Goal: Transaction & Acquisition: Purchase product/service

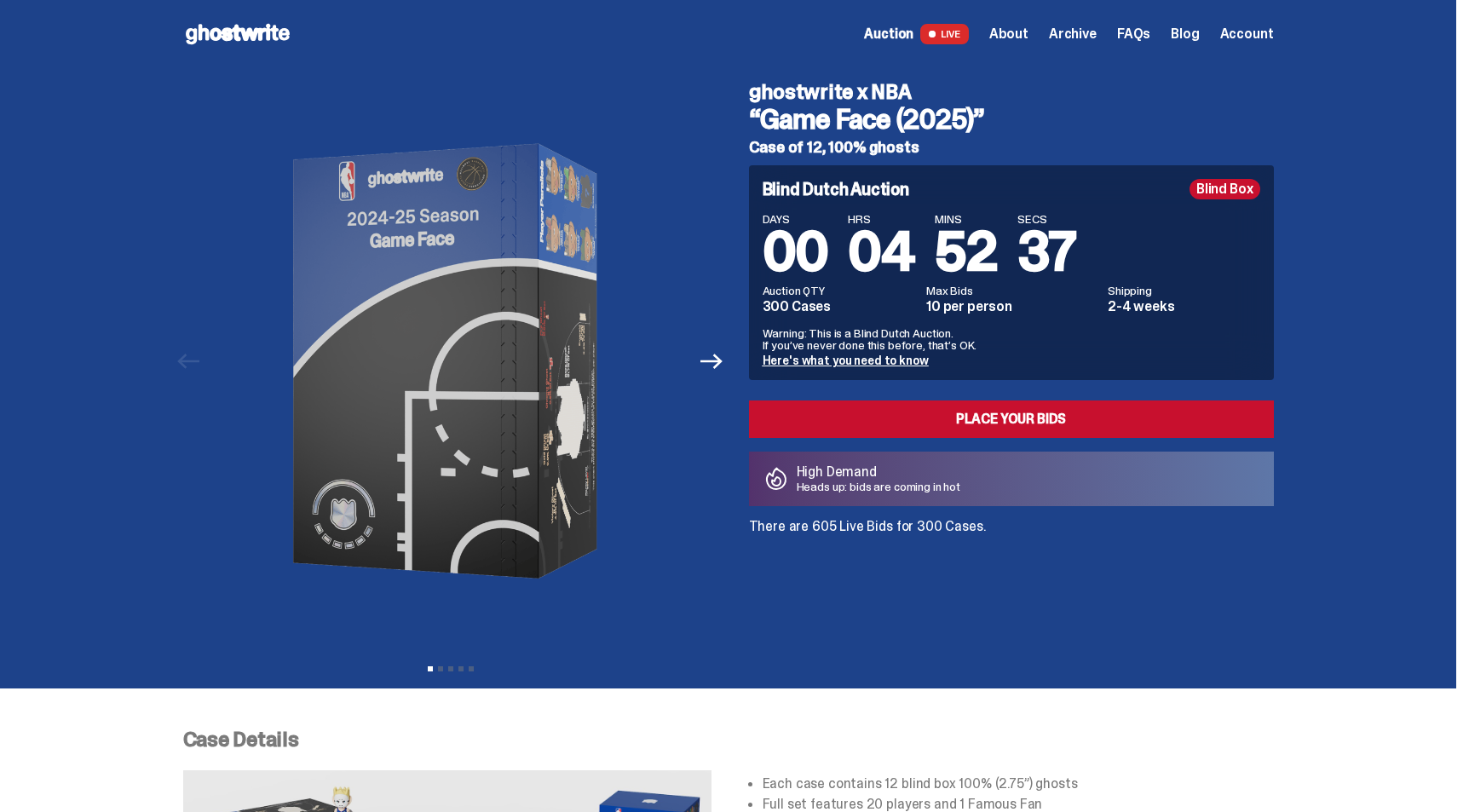
click at [215, 38] on icon at bounding box center [237, 34] width 109 height 27
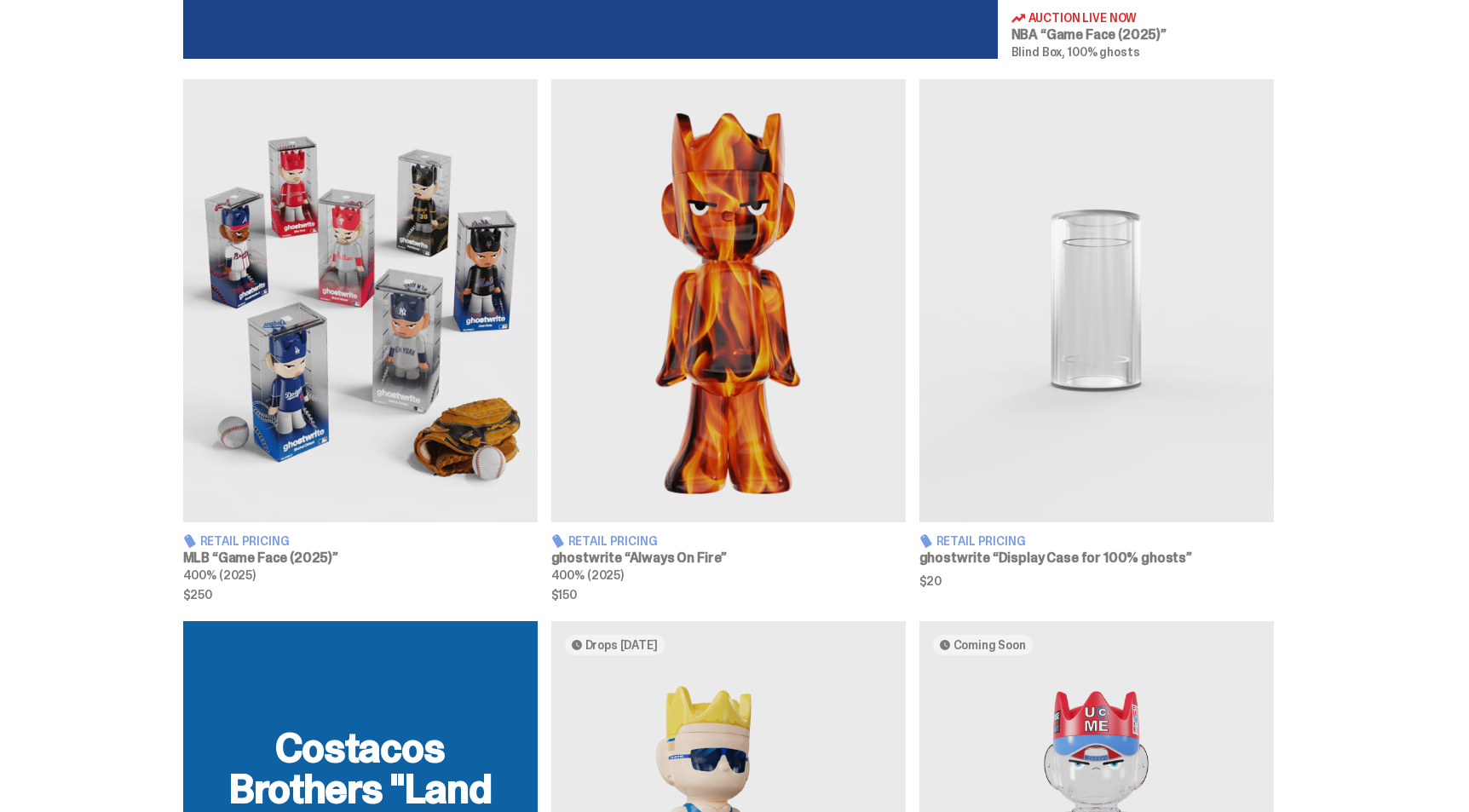
scroll to position [971, 0]
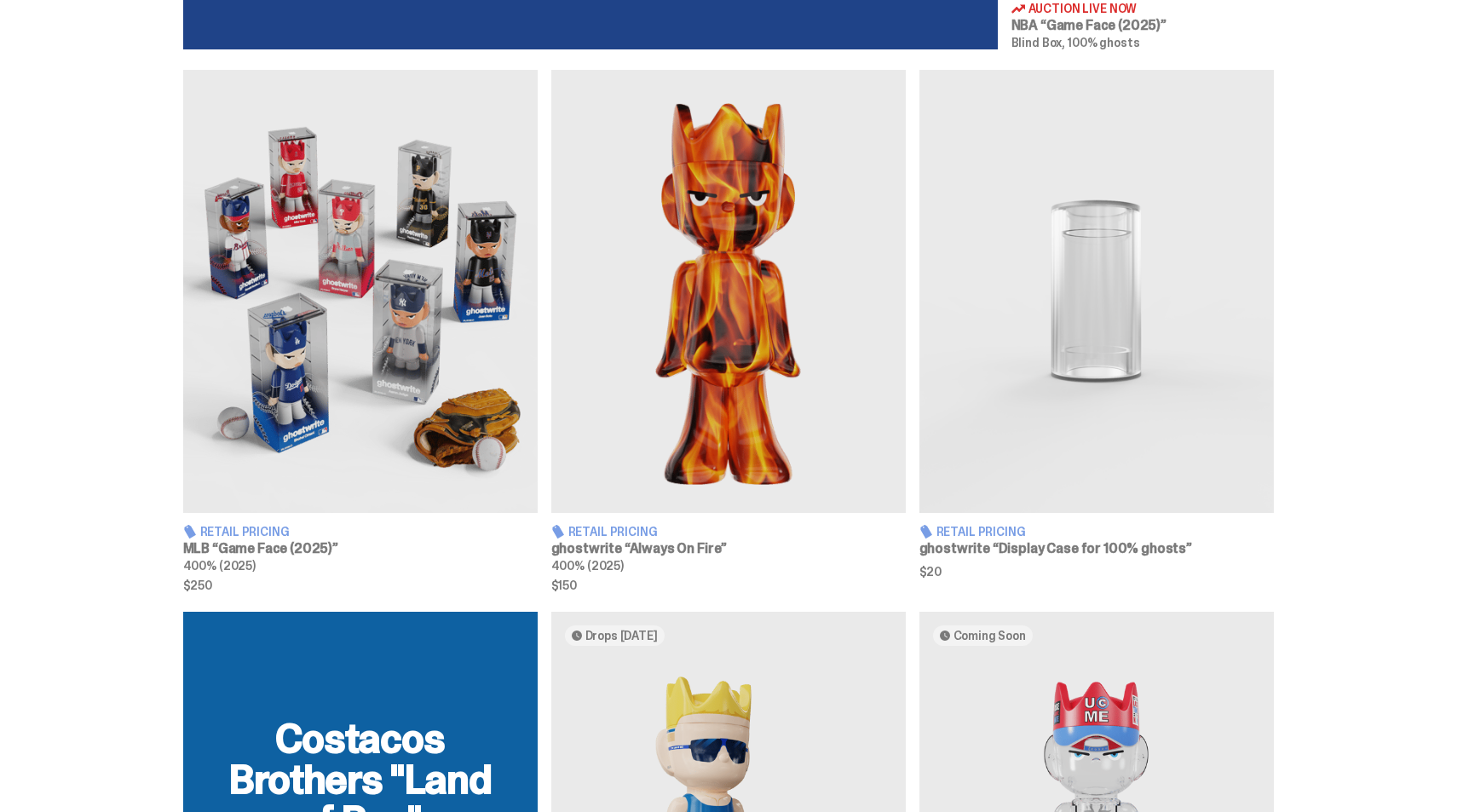
click at [421, 420] on img at bounding box center [360, 292] width 354 height 443
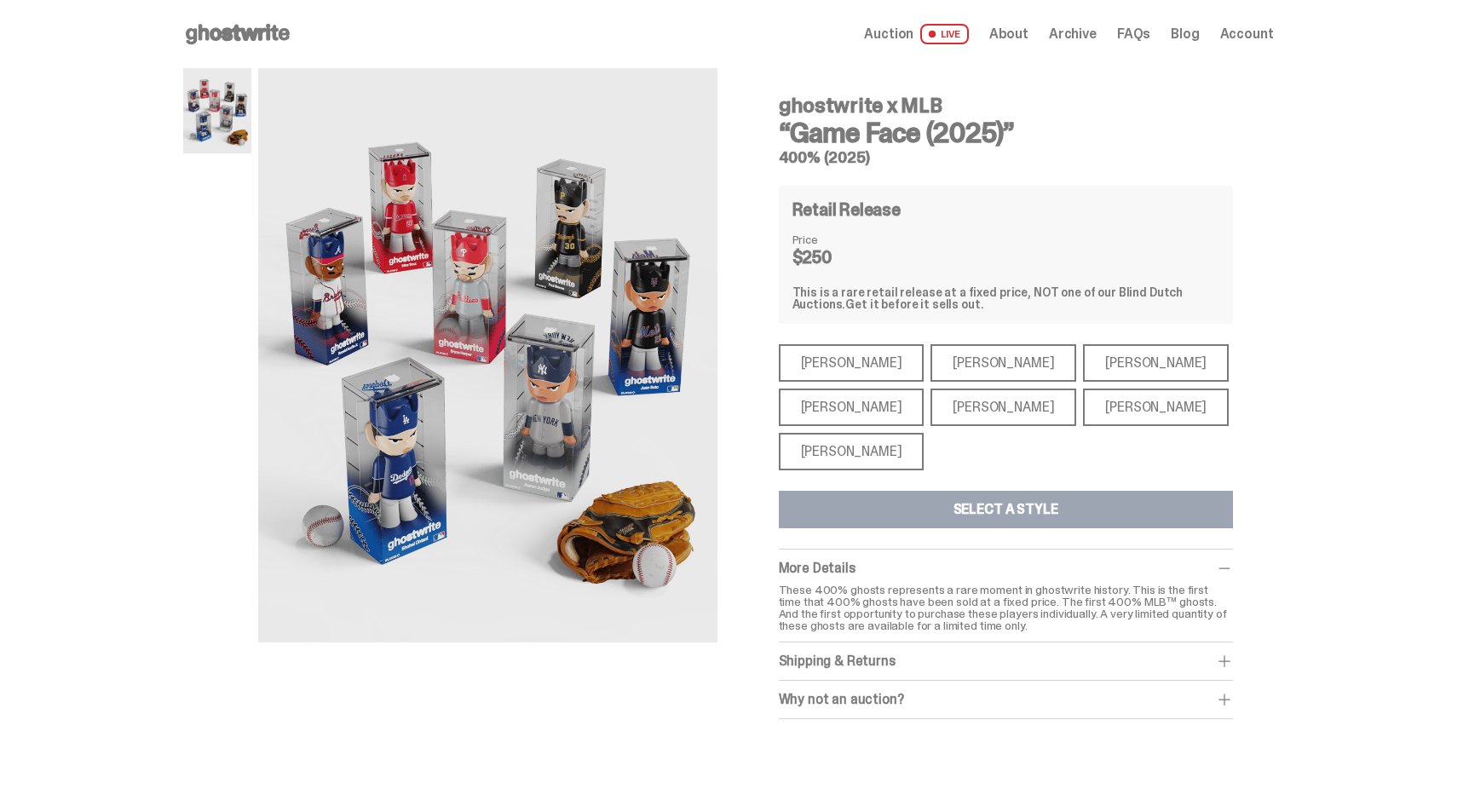
click at [808, 461] on div "Shohei Ohtani" at bounding box center [851, 451] width 146 height 37
